Goal: Task Accomplishment & Management: Manage account settings

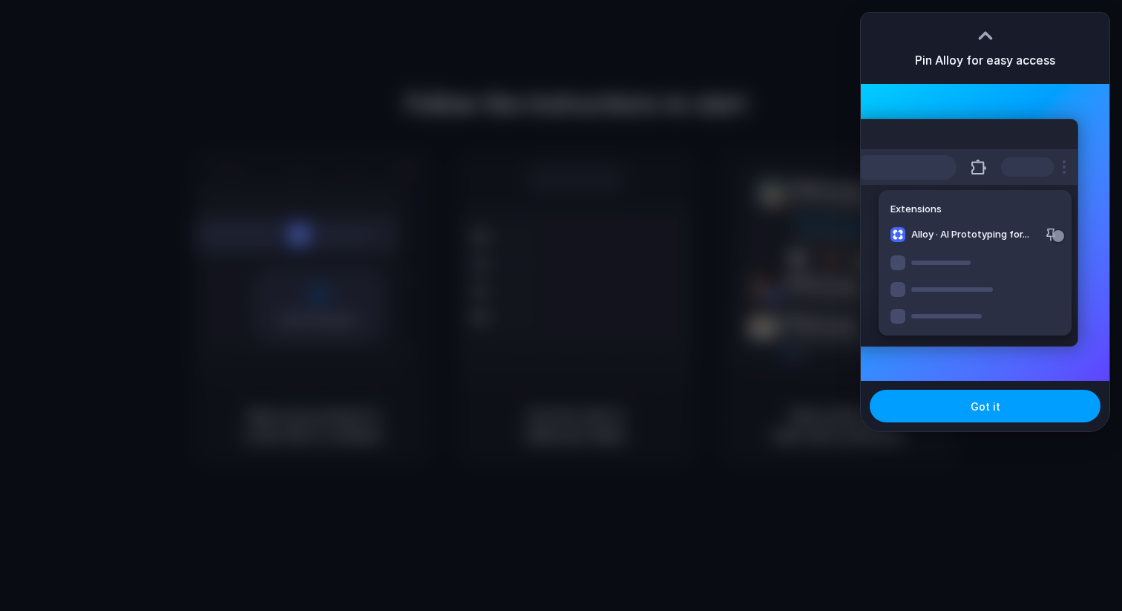
click at [987, 407] on span "Got it" at bounding box center [985, 406] width 30 height 16
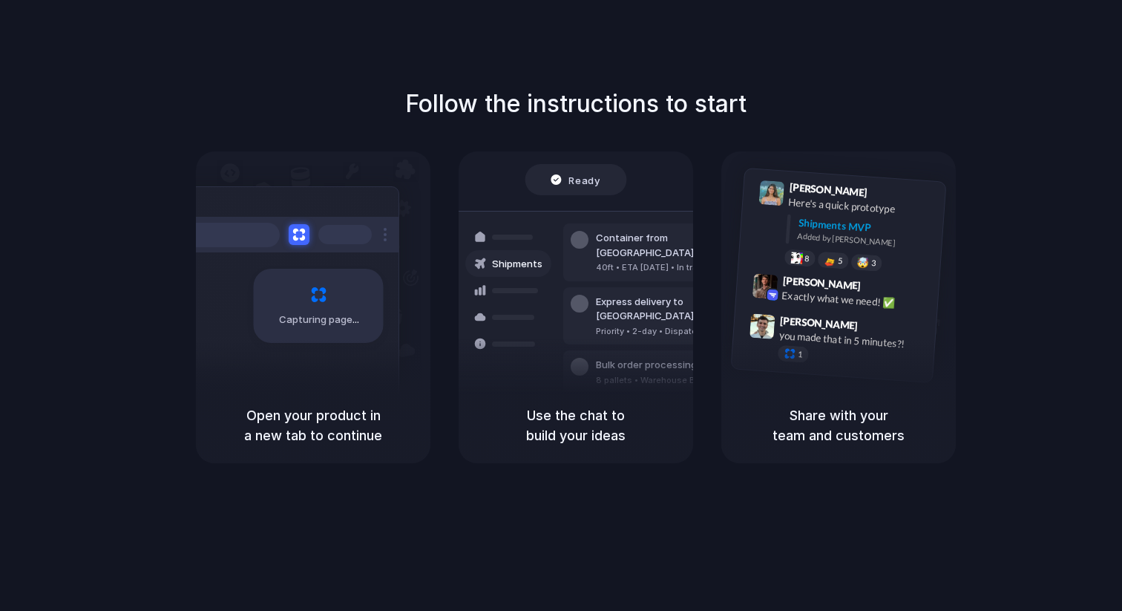
click at [771, 67] on div "Follow the instructions to start Capturing page Open your product in a new tab …" at bounding box center [575, 320] width 1151 height 640
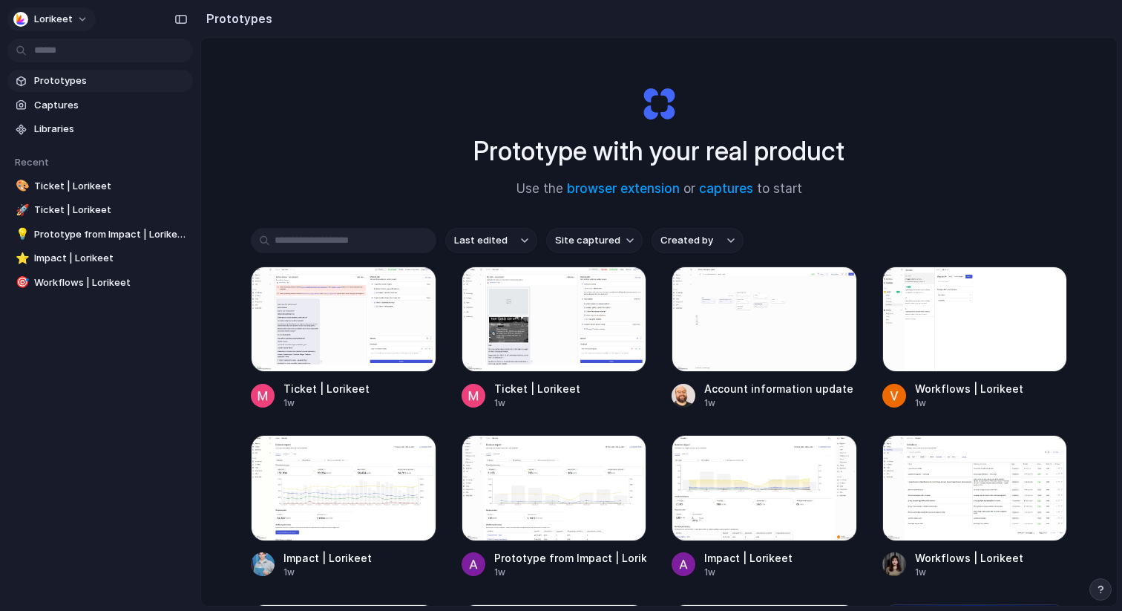
click at [63, 22] on span "Lorikeet" at bounding box center [53, 19] width 39 height 15
click at [55, 50] on span "Settings" at bounding box center [54, 52] width 41 height 15
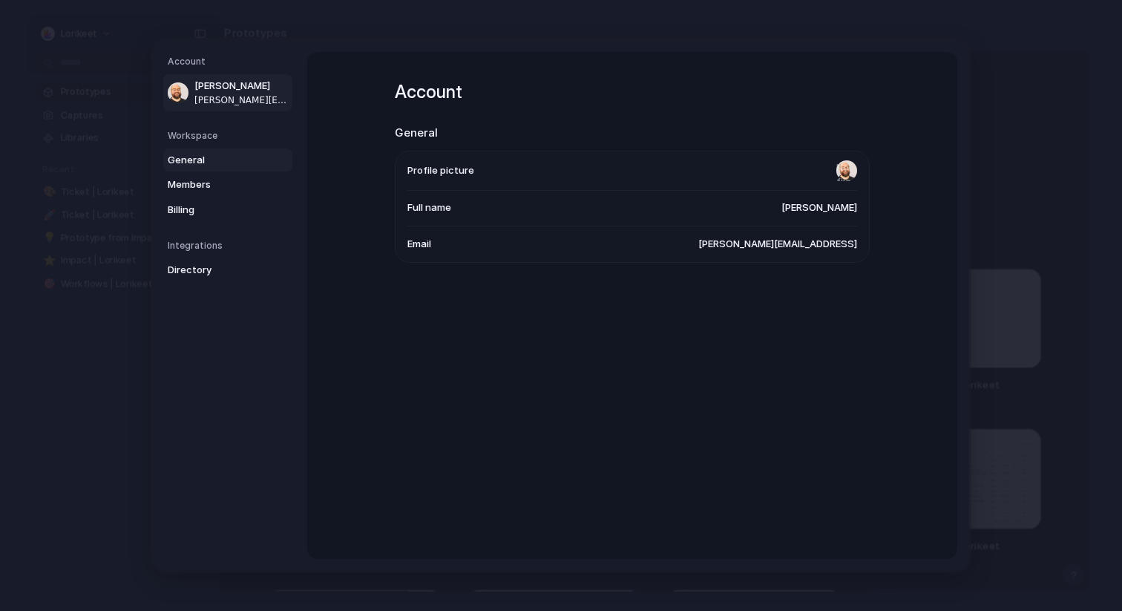
click at [210, 162] on span "General" at bounding box center [215, 160] width 95 height 15
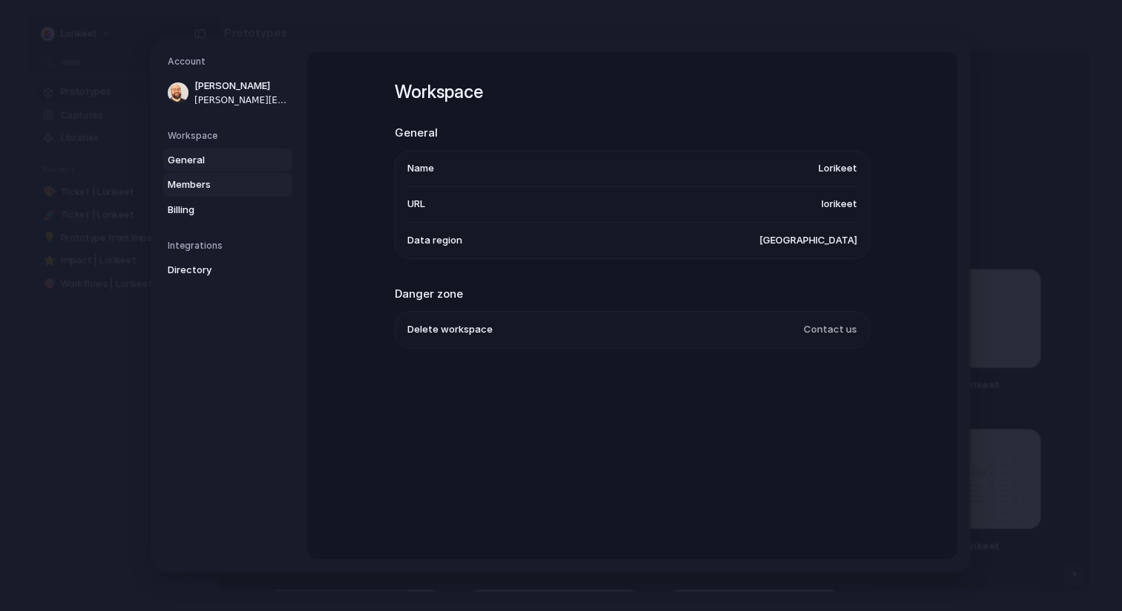
click at [206, 183] on span "Members" at bounding box center [215, 184] width 95 height 15
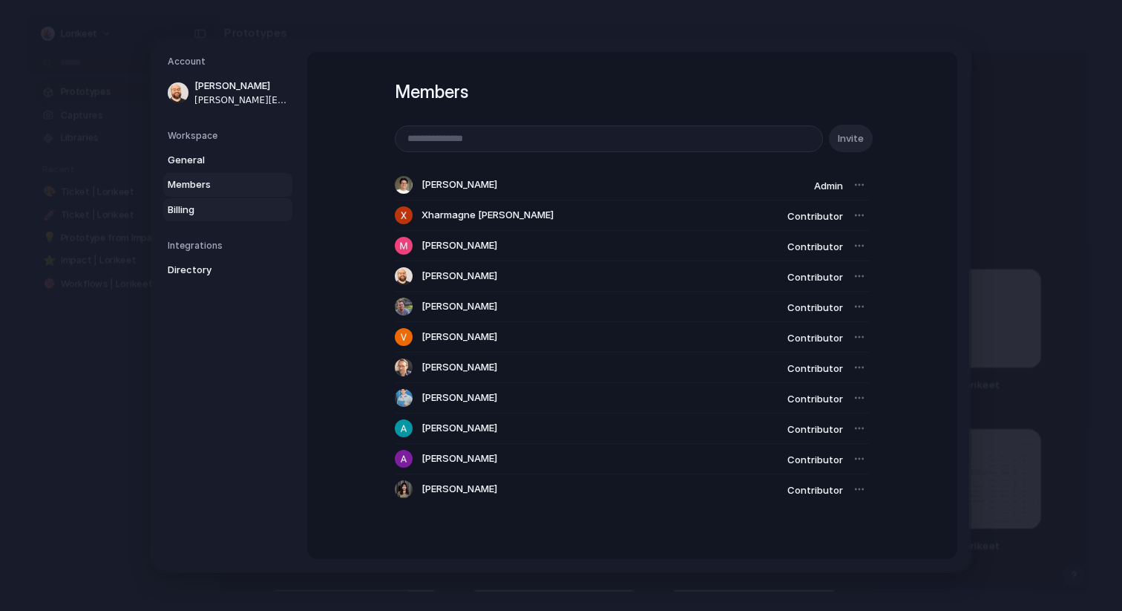
click at [228, 206] on span "Billing" at bounding box center [215, 210] width 95 height 15
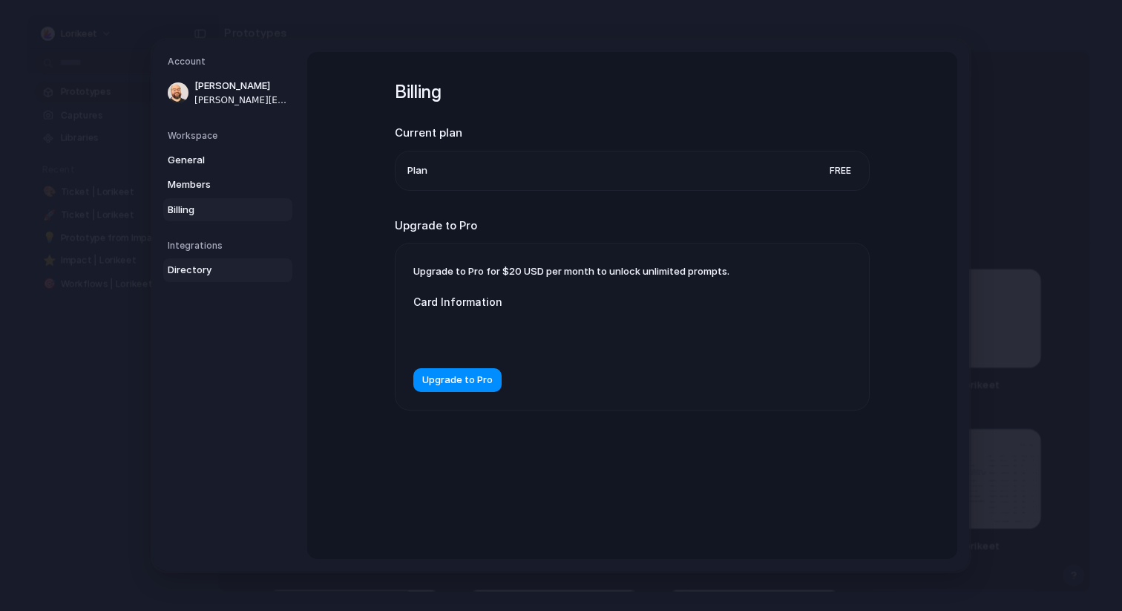
click at [227, 272] on span "Directory" at bounding box center [215, 270] width 95 height 15
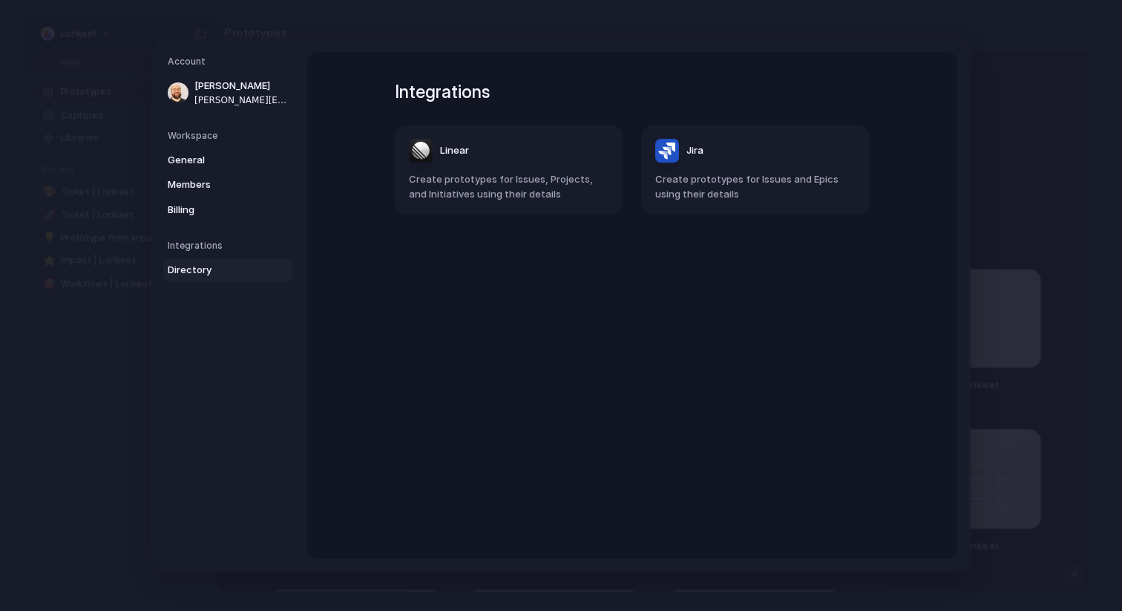
click at [505, 143] on header "Linear" at bounding box center [509, 151] width 200 height 24
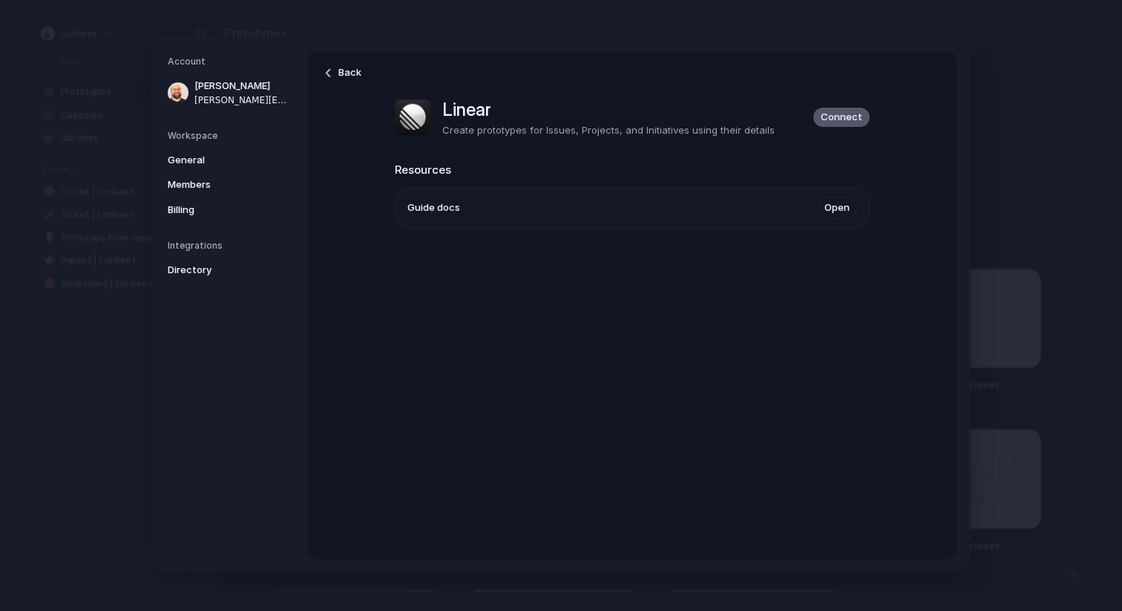
click at [843, 116] on span "Connect" at bounding box center [841, 117] width 42 height 15
click at [337, 70] on link "Back" at bounding box center [342, 73] width 53 height 24
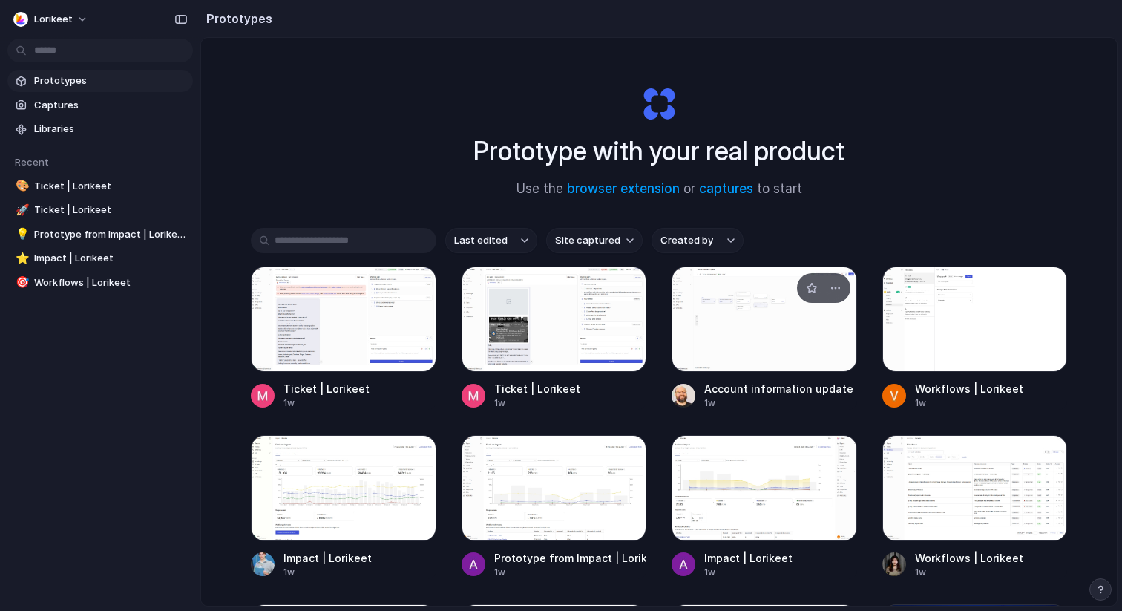
click at [744, 354] on div at bounding box center [763, 318] width 185 height 105
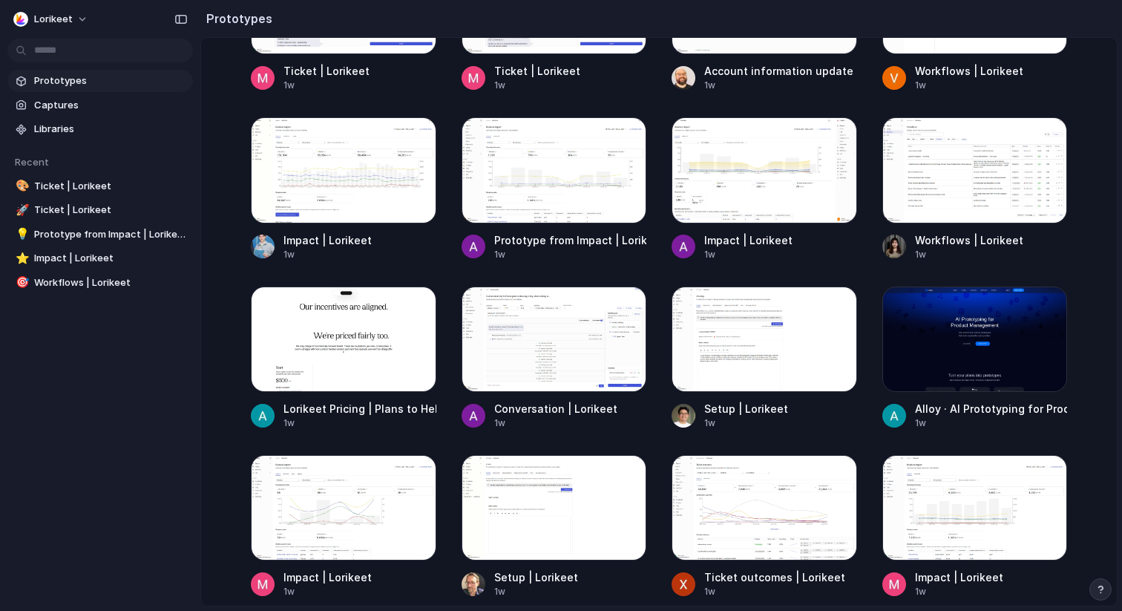
scroll to position [317, 0]
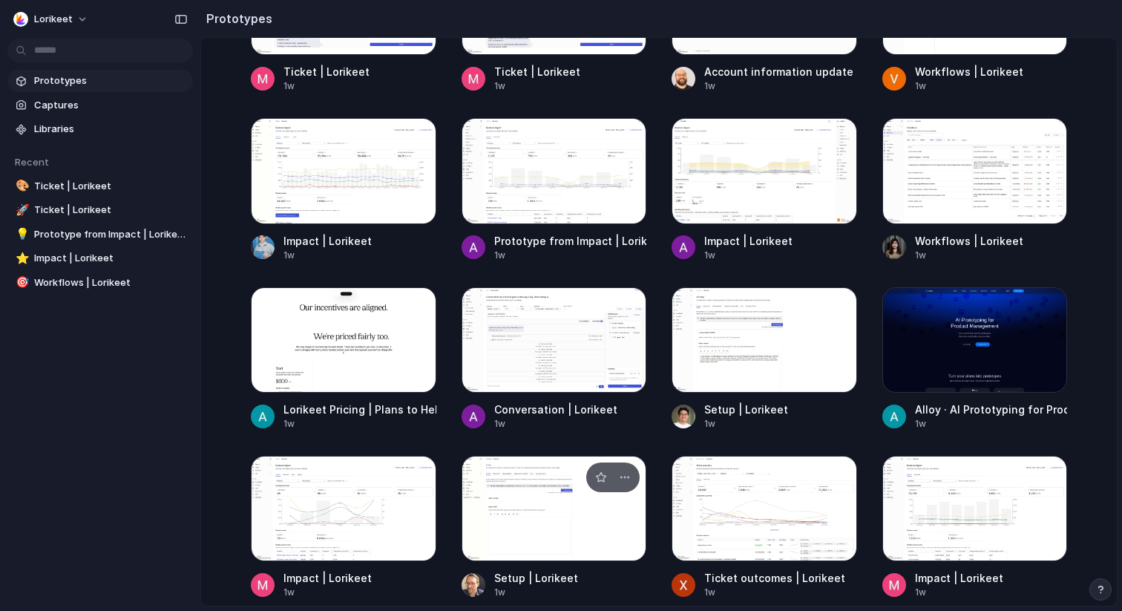
click at [553, 528] on div at bounding box center [553, 507] width 185 height 105
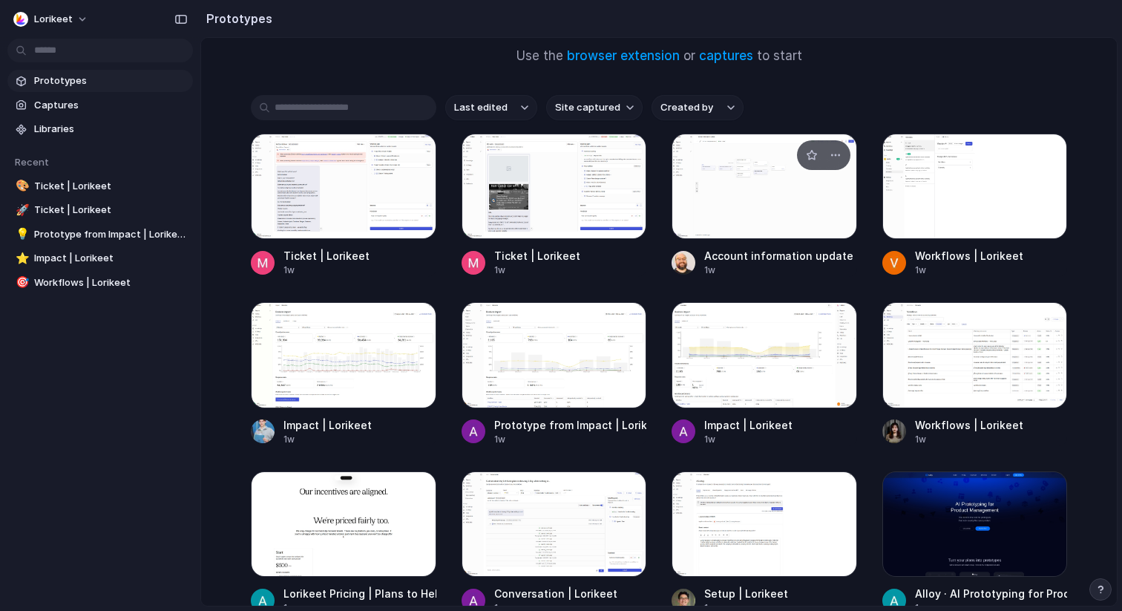
scroll to position [101, 0]
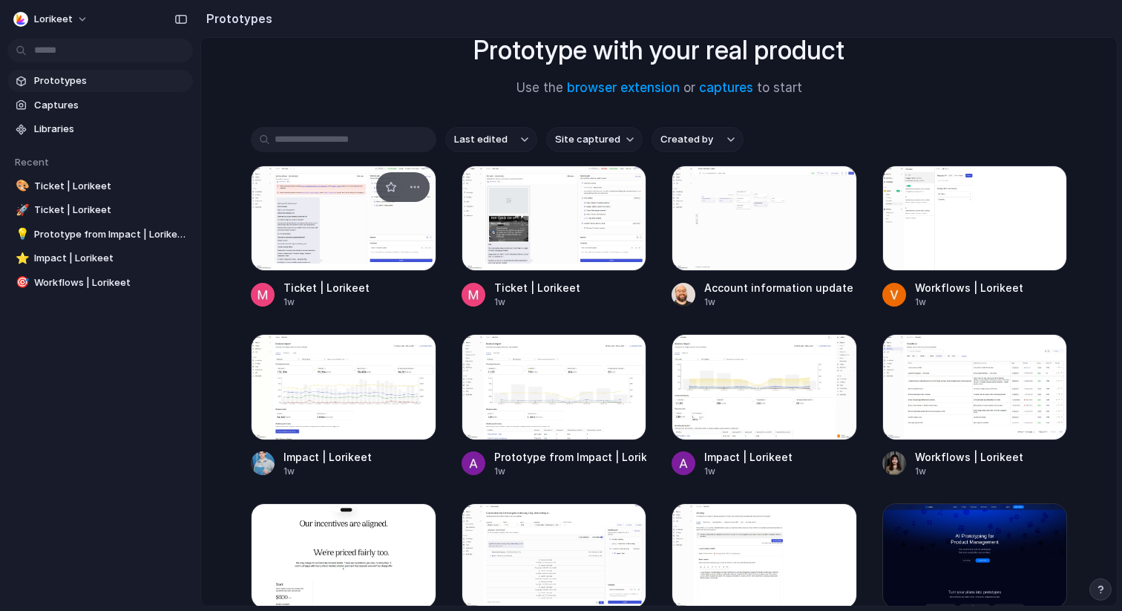
click at [290, 220] on div at bounding box center [343, 217] width 185 height 105
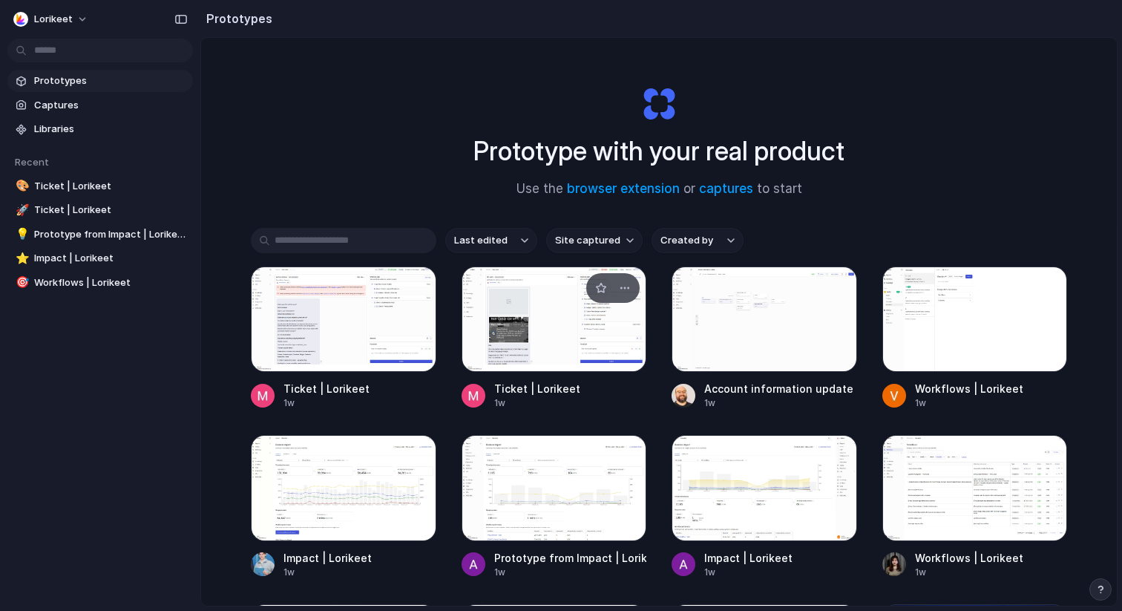
click at [549, 320] on div at bounding box center [553, 318] width 185 height 105
click at [555, 504] on div at bounding box center [553, 487] width 185 height 105
click at [713, 537] on div at bounding box center [763, 487] width 185 height 105
